Goal: Check status: Check status

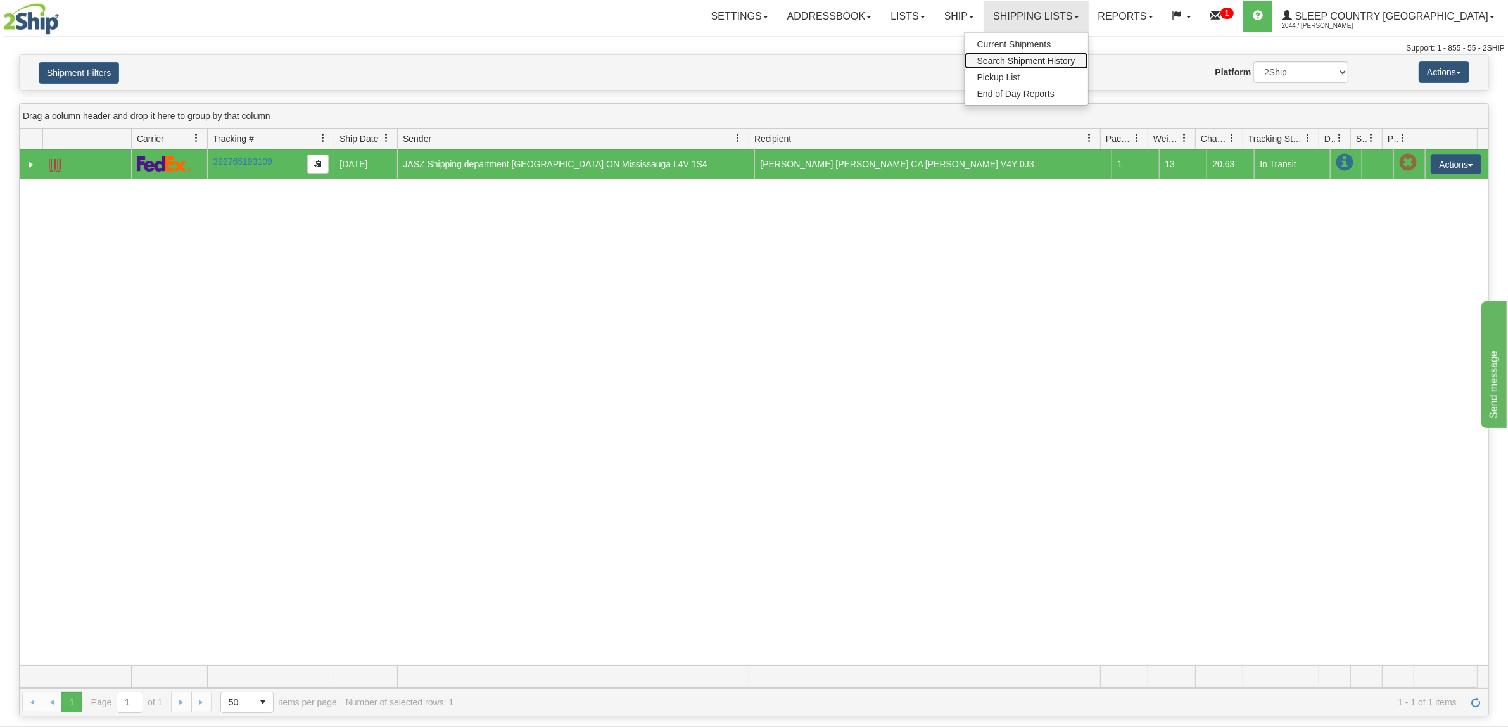
click at [1064, 64] on span "Search Shipment History" at bounding box center [1026, 61] width 98 height 10
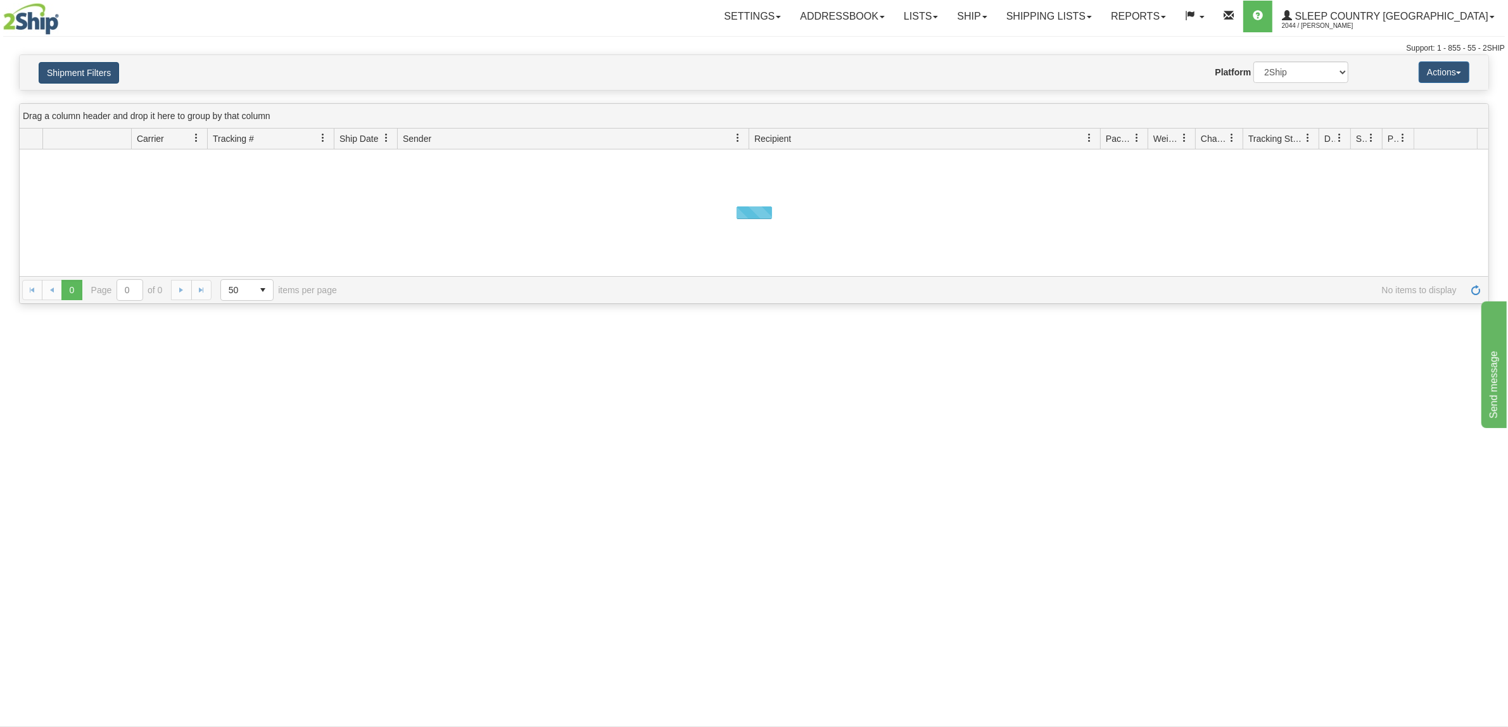
click at [58, 71] on button "Shipment Filters" at bounding box center [79, 73] width 80 height 22
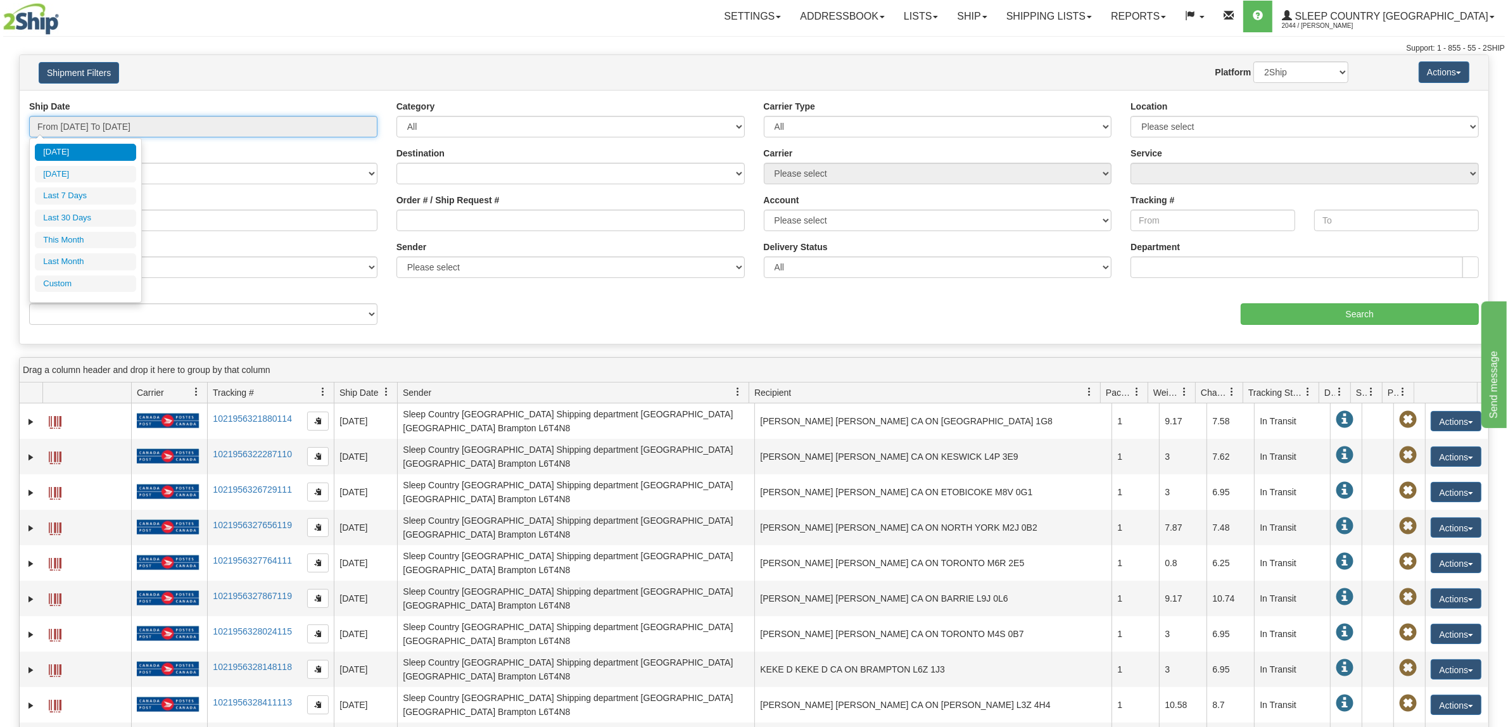
click at [177, 130] on input "From 09/05/2025 To 09/06/2025" at bounding box center [203, 127] width 348 height 22
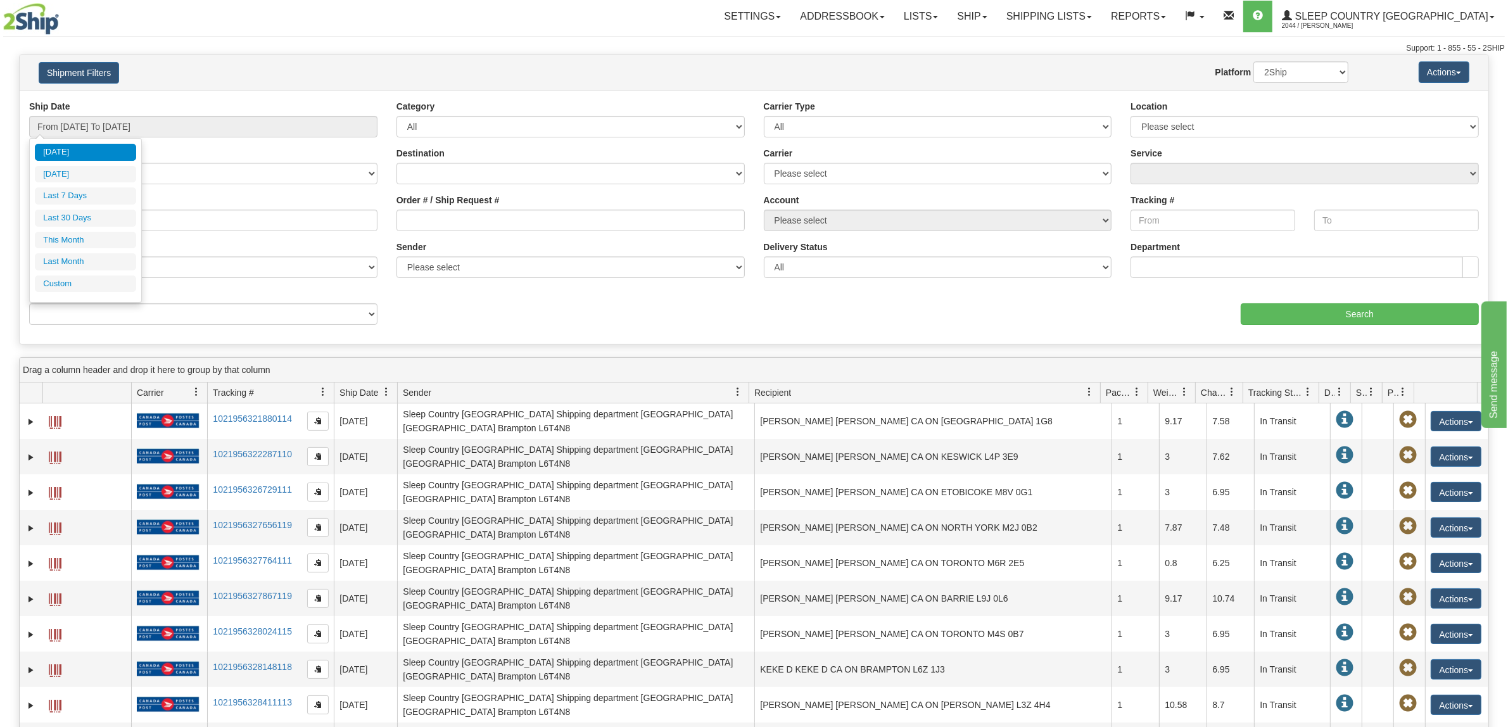
drag, startPoint x: 111, startPoint y: 220, endPoint x: 527, endPoint y: 257, distance: 417.6
click at [112, 220] on li "Last 30 Days" at bounding box center [85, 218] width 101 height 17
type input "From [DATE] To [DATE]"
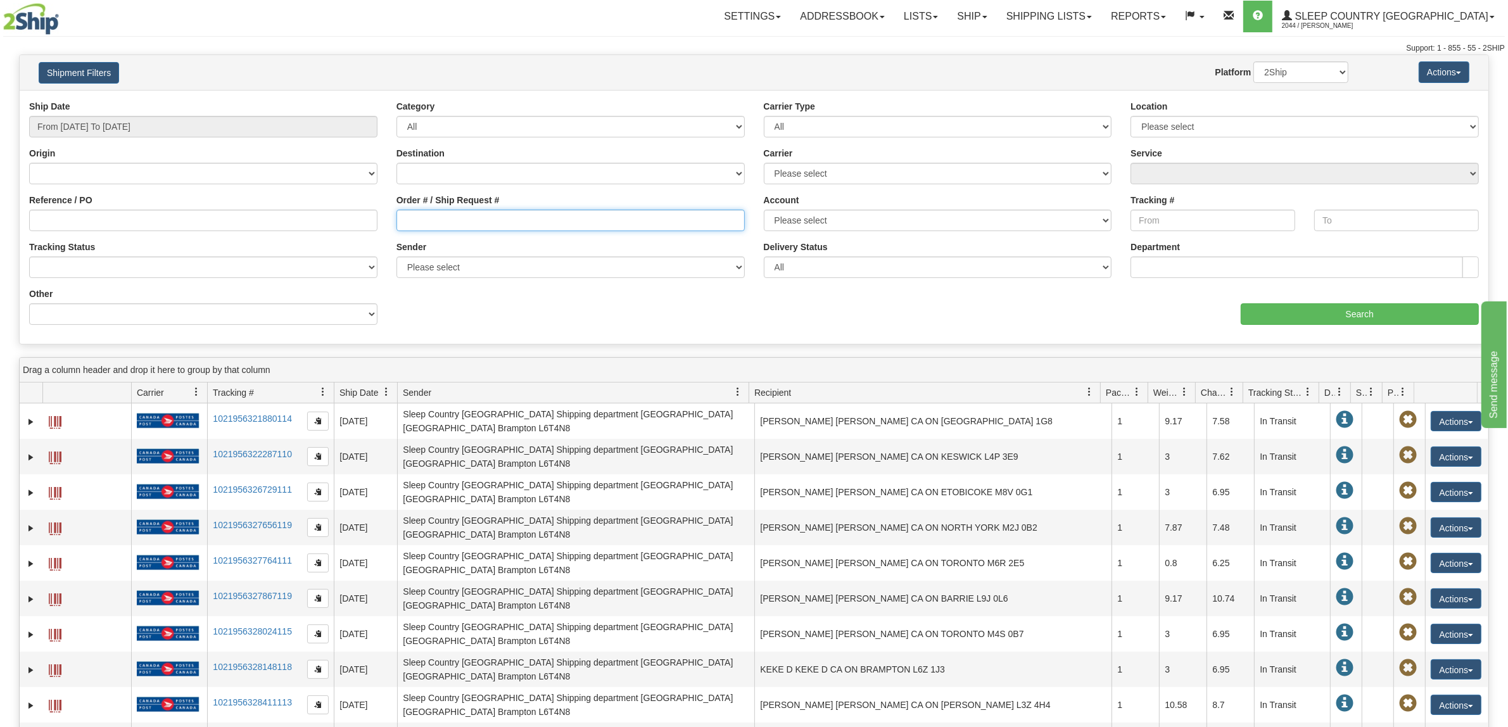
click at [560, 223] on input "Order # / Ship Request #" at bounding box center [570, 221] width 348 height 22
paste input "9000I050110 - GLADYS FRASER"
drag, startPoint x: 584, startPoint y: 227, endPoint x: 454, endPoint y: 228, distance: 129.8
click at [454, 228] on input "9000I050110 - GLADYS FRASER" at bounding box center [570, 221] width 348 height 22
type input "9000I050110"
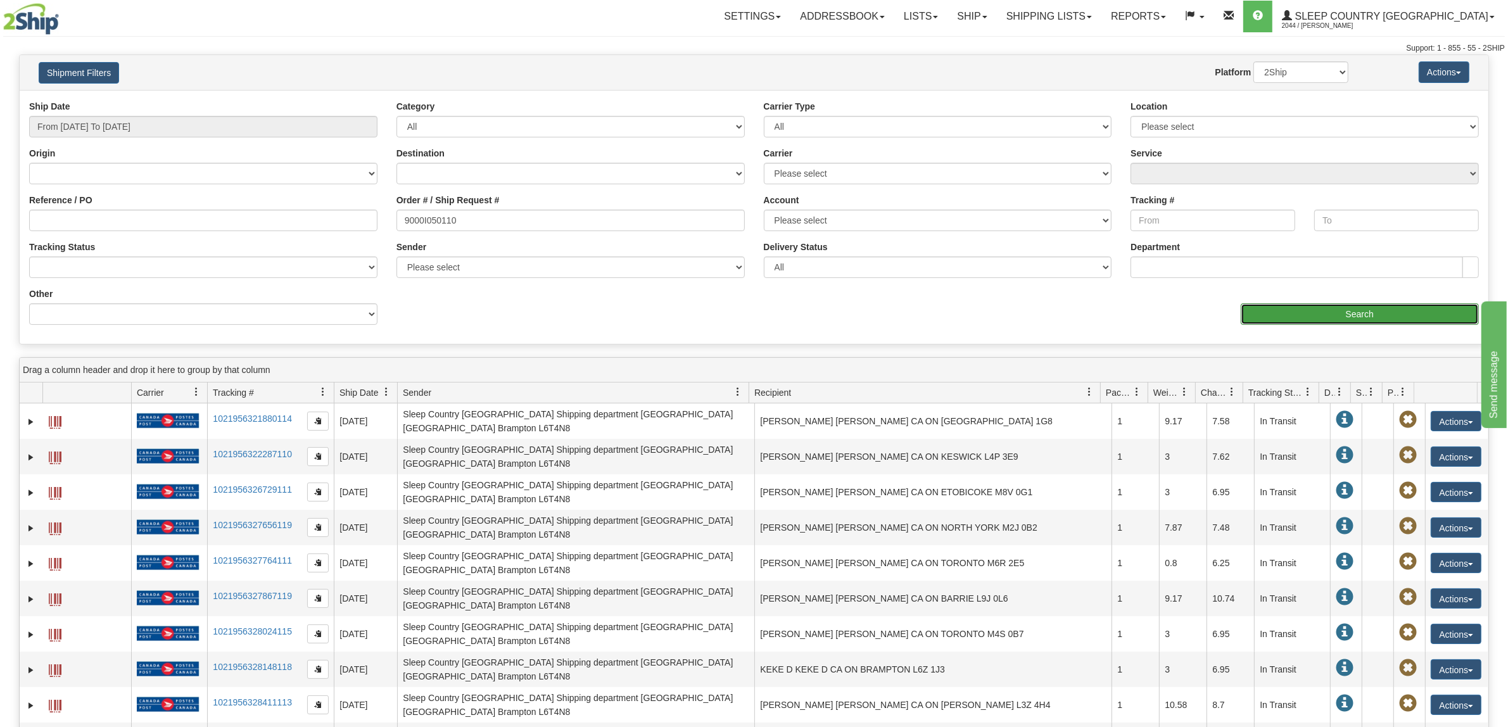
click at [1293, 308] on input "Search" at bounding box center [1359, 314] width 239 height 22
